Goal: Transaction & Acquisition: Purchase product/service

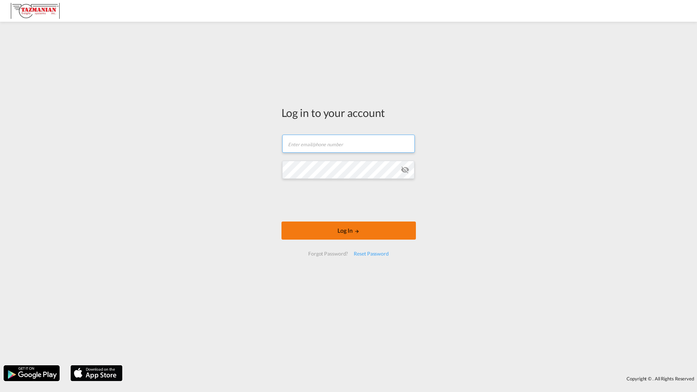
type input "[EMAIL_ADDRESS][DOMAIN_NAME]"
click at [347, 231] on button "Log In" at bounding box center [349, 230] width 135 height 18
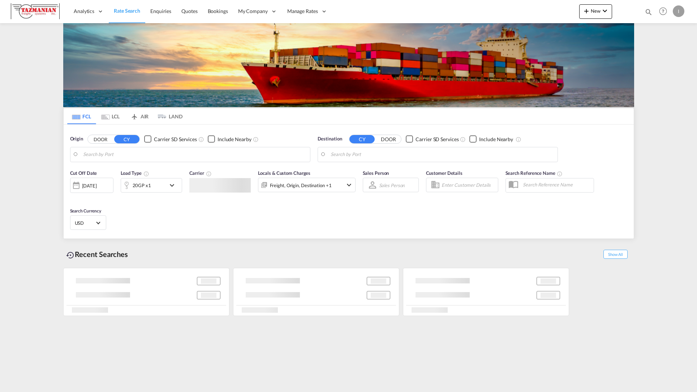
type input "Ningbo, CNNGB"
type input "[GEOGRAPHIC_DATA], [GEOGRAPHIC_DATA], USSAV"
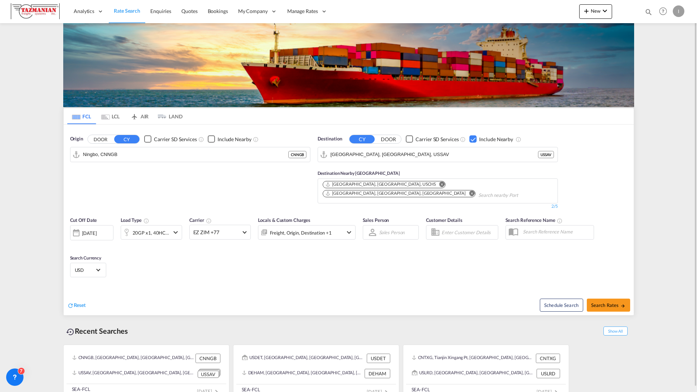
click at [106, 138] on button "DOOR" at bounding box center [100, 139] width 25 height 8
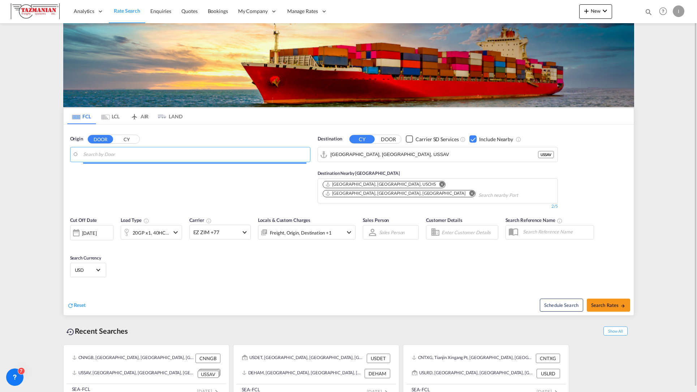
click at [391, 139] on button "DOOR" at bounding box center [388, 139] width 25 height 8
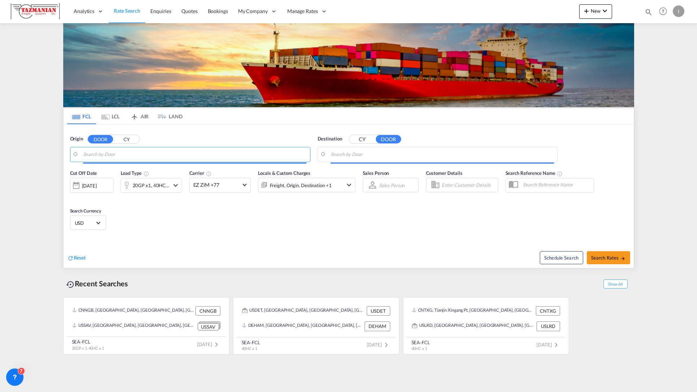
click at [139, 155] on input "Search by Door" at bounding box center [194, 154] width 223 height 11
click at [119, 150] on input "Search by Door" at bounding box center [194, 154] width 223 height 11
type input "2"
type input "S"
type input "c"
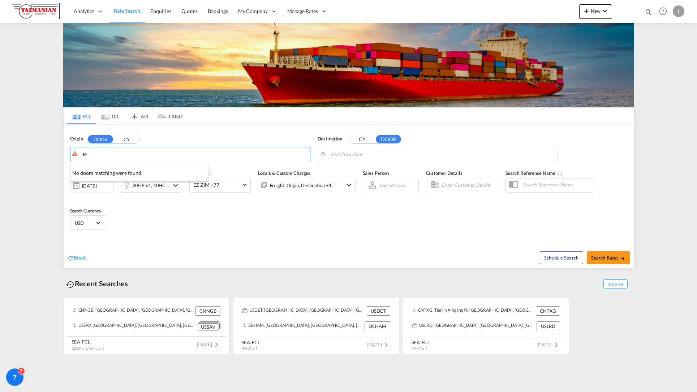
type input "f"
type input "h"
click at [117, 155] on input "shan" at bounding box center [194, 154] width 223 height 11
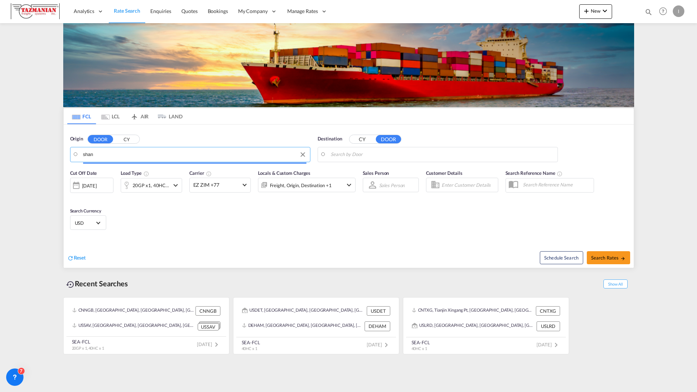
paste input "[STREET_ADDRESS]"
type input "[STREET_ADDRESS]"
click at [131, 137] on button "CY" at bounding box center [126, 139] width 25 height 8
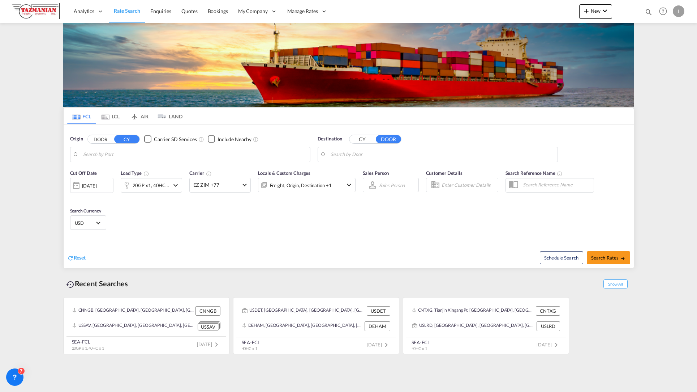
click at [367, 139] on button "CY" at bounding box center [362, 139] width 25 height 8
click at [106, 159] on body "Analytics Reports Dashboard Rate Search Enquiries Quotes Bookings" at bounding box center [348, 196] width 697 height 392
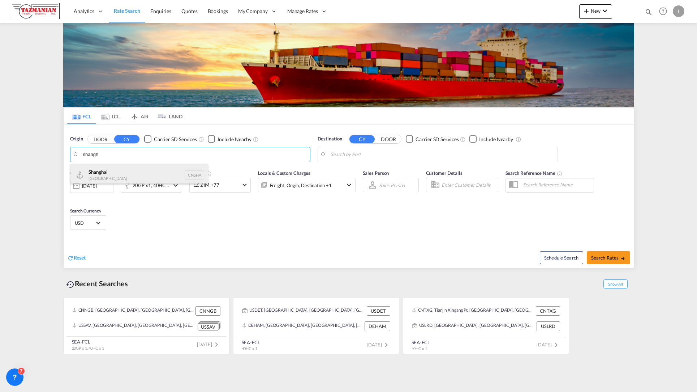
click at [128, 177] on div "Shangh ai China CNSHA" at bounding box center [139, 175] width 137 height 22
type input "[GEOGRAPHIC_DATA], [GEOGRAPHIC_DATA]"
click at [377, 151] on input "Search by Port" at bounding box center [442, 154] width 223 height 11
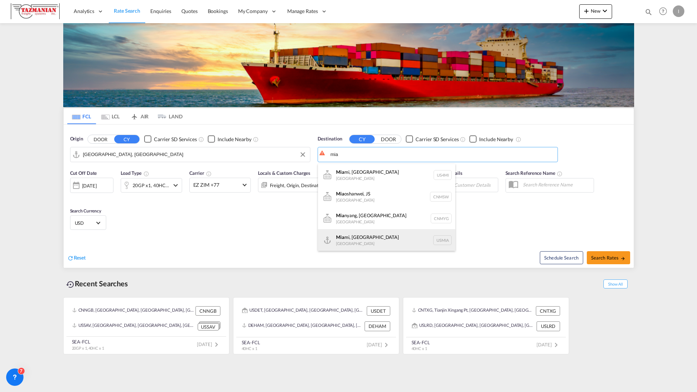
click at [370, 239] on div "[PERSON_NAME], [GEOGRAPHIC_DATA] [GEOGRAPHIC_DATA] USMIA" at bounding box center [386, 240] width 137 height 22
type input "[GEOGRAPHIC_DATA], [GEOGRAPHIC_DATA], [GEOGRAPHIC_DATA]"
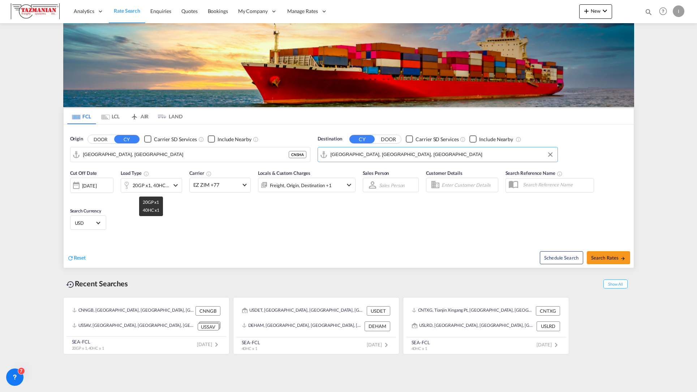
click at [172, 184] on md-icon "icon-chevron-down" at bounding box center [175, 185] width 9 height 9
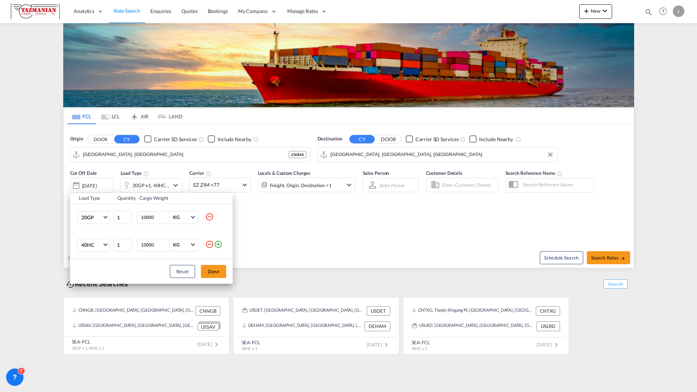
click at [210, 216] on md-icon "icon-minus-circle-outline" at bounding box center [209, 216] width 9 height 9
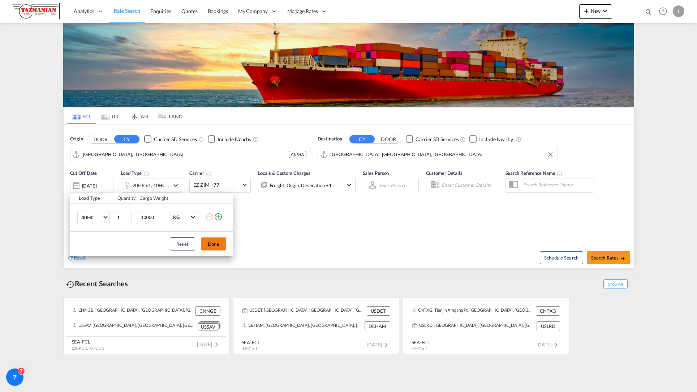
click at [215, 243] on button "Done" at bounding box center [213, 243] width 25 height 13
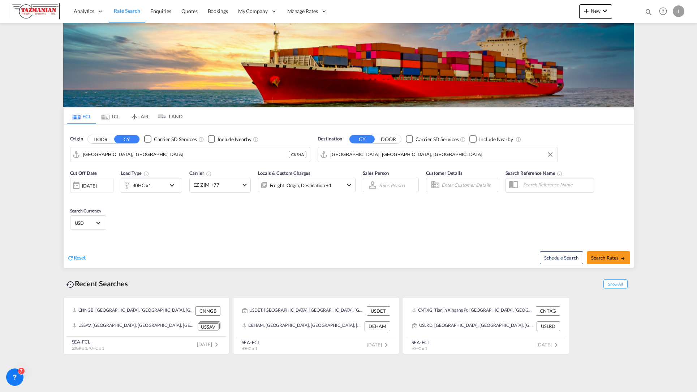
click at [97, 187] on div "[DATE]" at bounding box center [89, 185] width 15 height 7
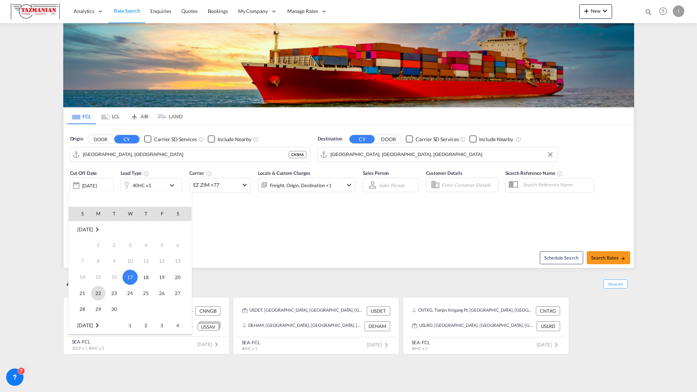
click at [102, 293] on span "22" at bounding box center [98, 293] width 14 height 14
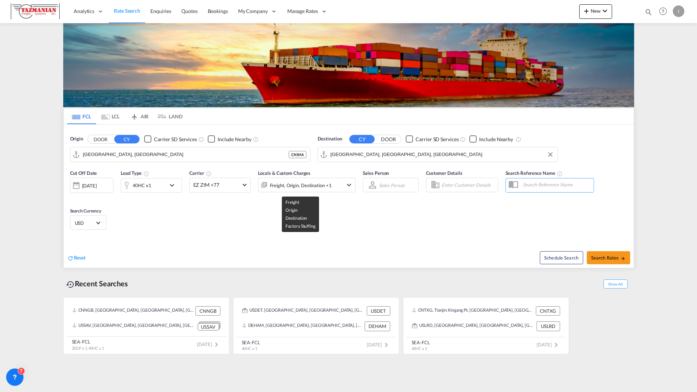
click at [300, 185] on div "Freight, Origin, Destination +1" at bounding box center [301, 185] width 62 height 10
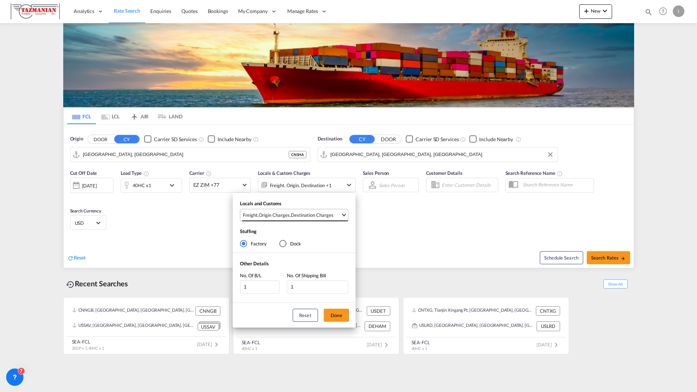
click at [344, 216] on span "Select Locals and Customs: \aFreight, \aOrigin Charges, \aDestination Charges" at bounding box center [344, 214] width 4 height 4
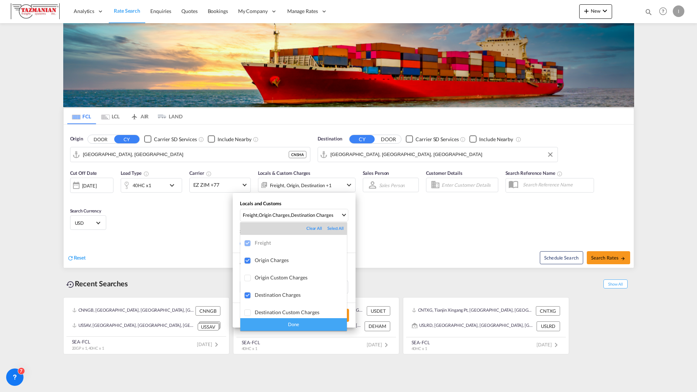
click at [307, 230] on div "Clear All" at bounding box center [317, 228] width 21 height 6
click at [298, 323] on div "Done" at bounding box center [293, 324] width 107 height 13
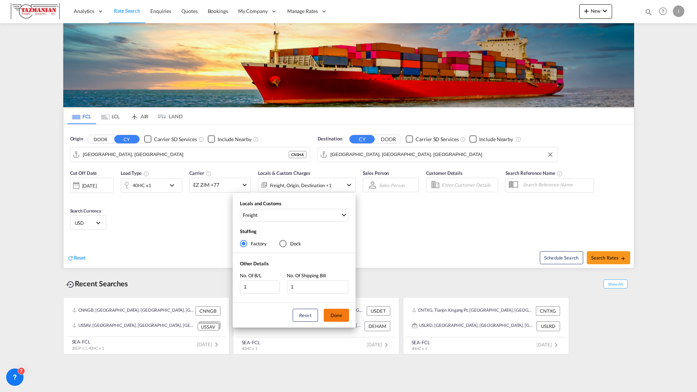
click at [342, 312] on button "Done" at bounding box center [336, 314] width 25 height 13
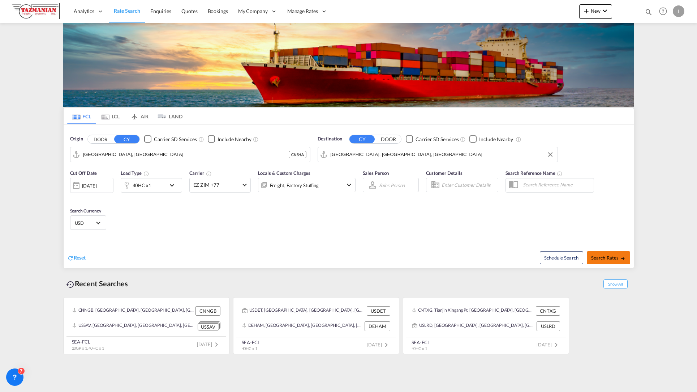
click at [607, 257] on span "Search Rates" at bounding box center [609, 258] width 35 height 6
type input "CNSHA to [GEOGRAPHIC_DATA] / [DATE]"
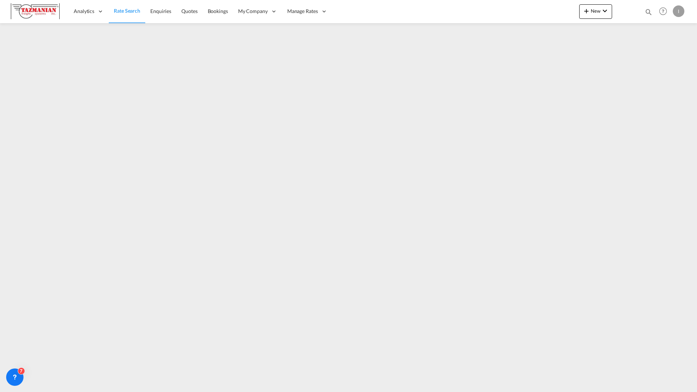
click at [529, 1] on div "Analytics Reports Dashboard Rate Search Enquiries Quotes Bookings" at bounding box center [349, 11] width 676 height 22
